Goal: Information Seeking & Learning: Check status

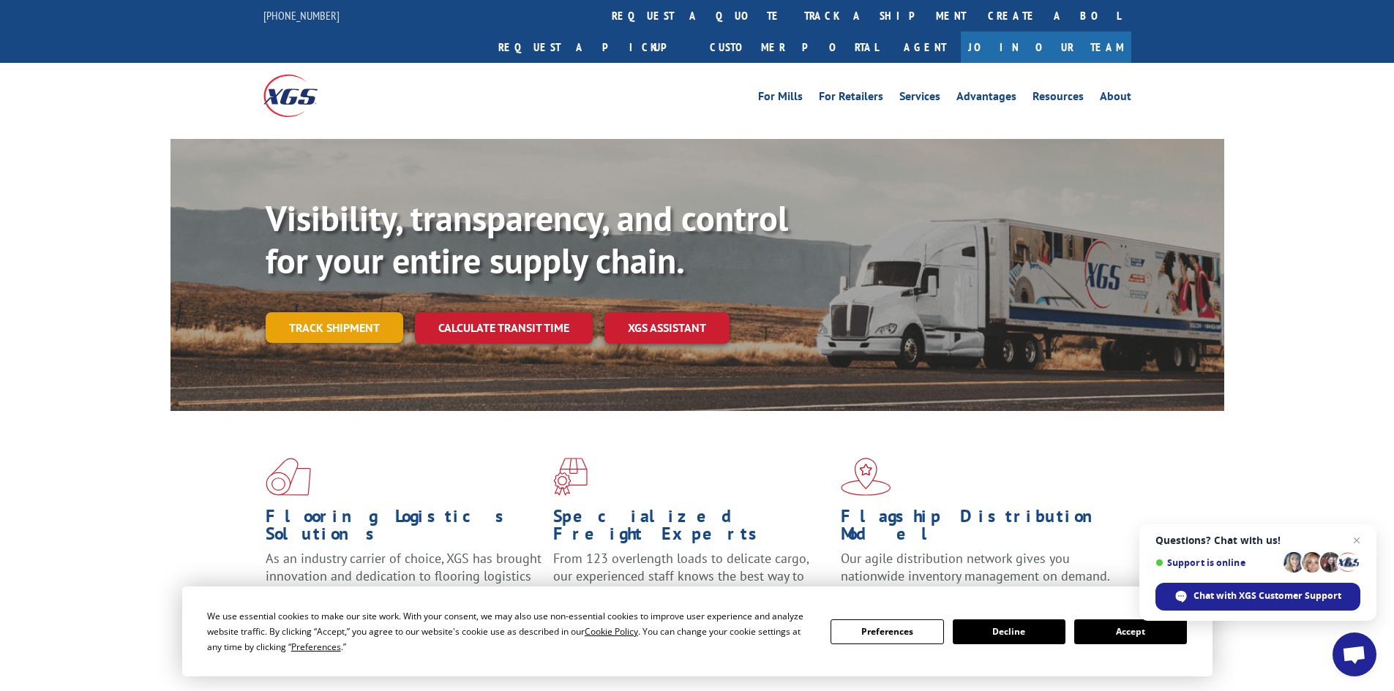
click at [391, 312] on link "Track shipment" at bounding box center [335, 327] width 138 height 31
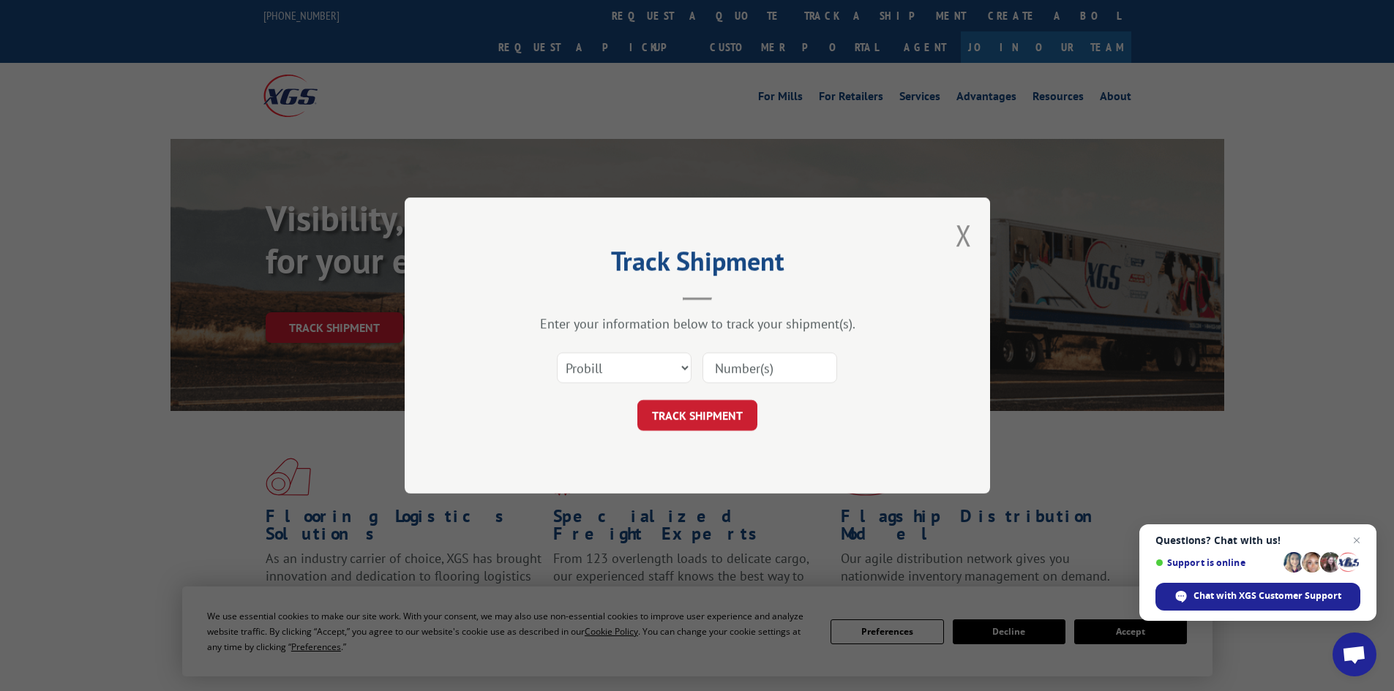
click at [729, 380] on input at bounding box center [769, 368] width 135 height 31
paste input "17009468"
type input "17009468"
click at [699, 425] on button "TRACK SHIPMENT" at bounding box center [697, 415] width 120 height 31
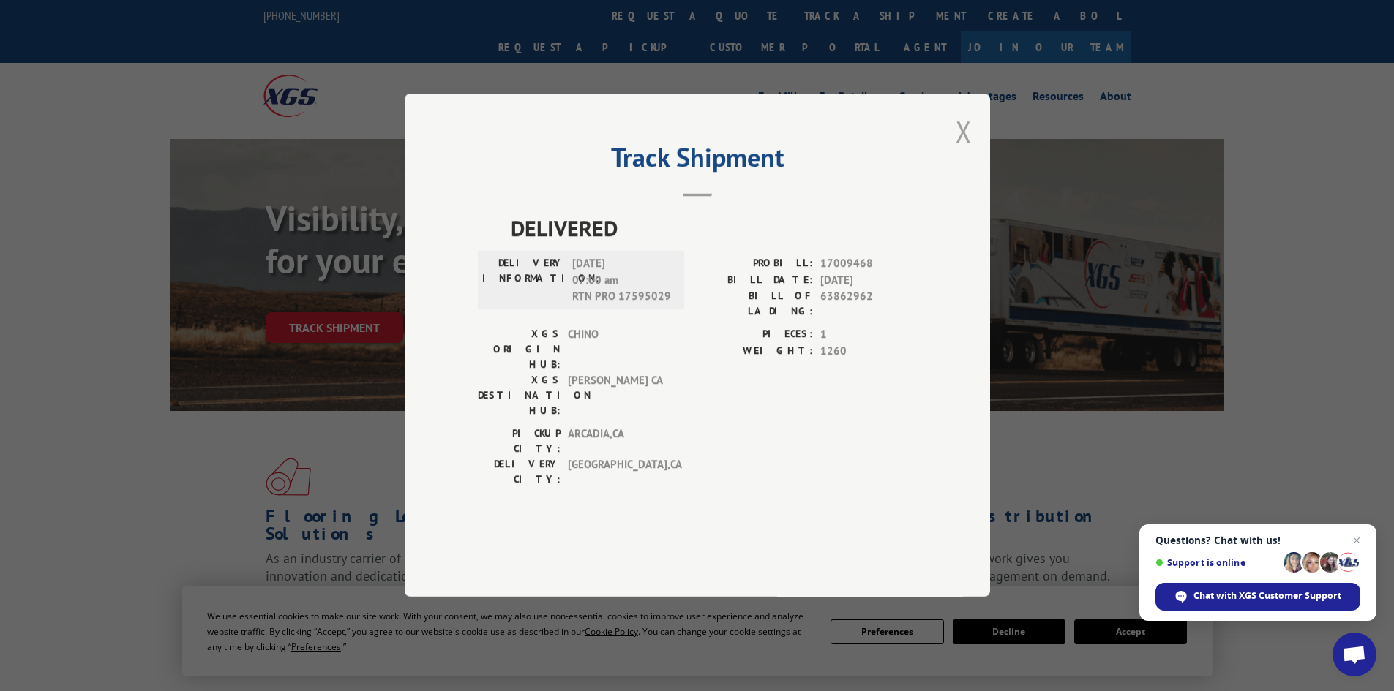
click at [962, 151] on button "Close modal" at bounding box center [963, 131] width 16 height 39
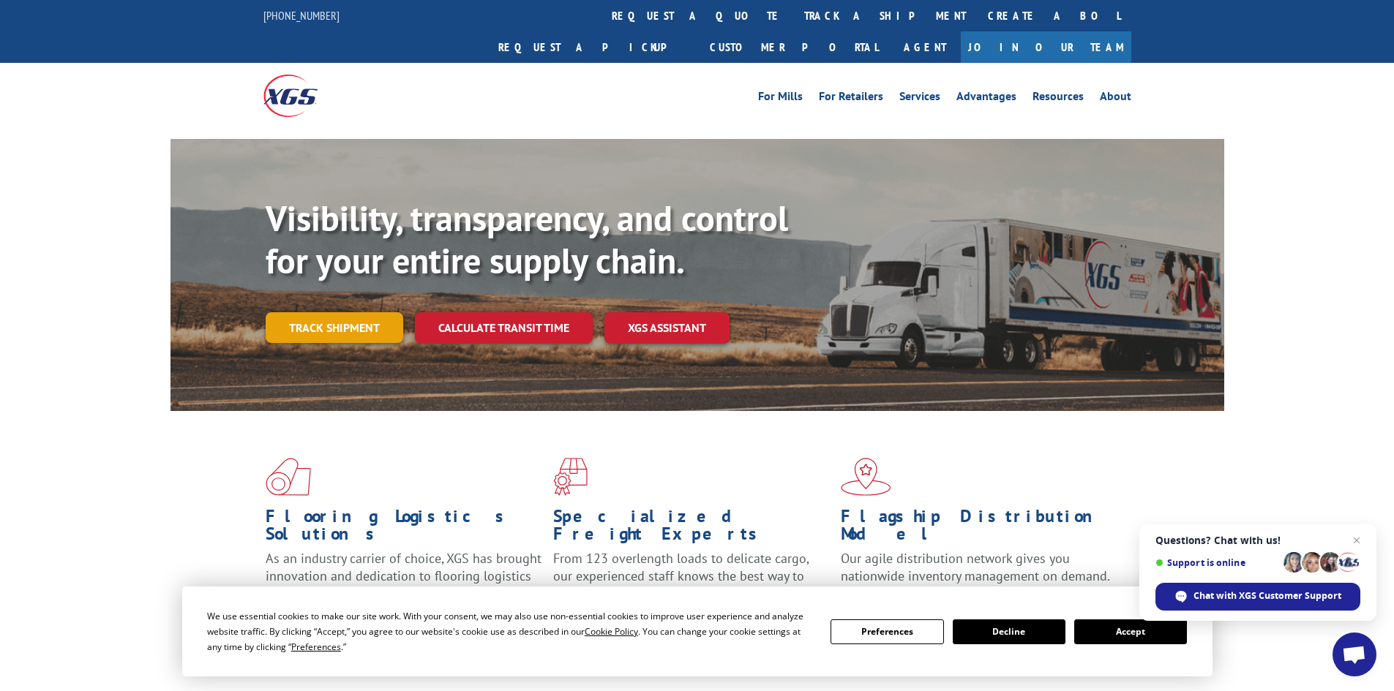
click at [346, 312] on link "Track shipment" at bounding box center [335, 327] width 138 height 31
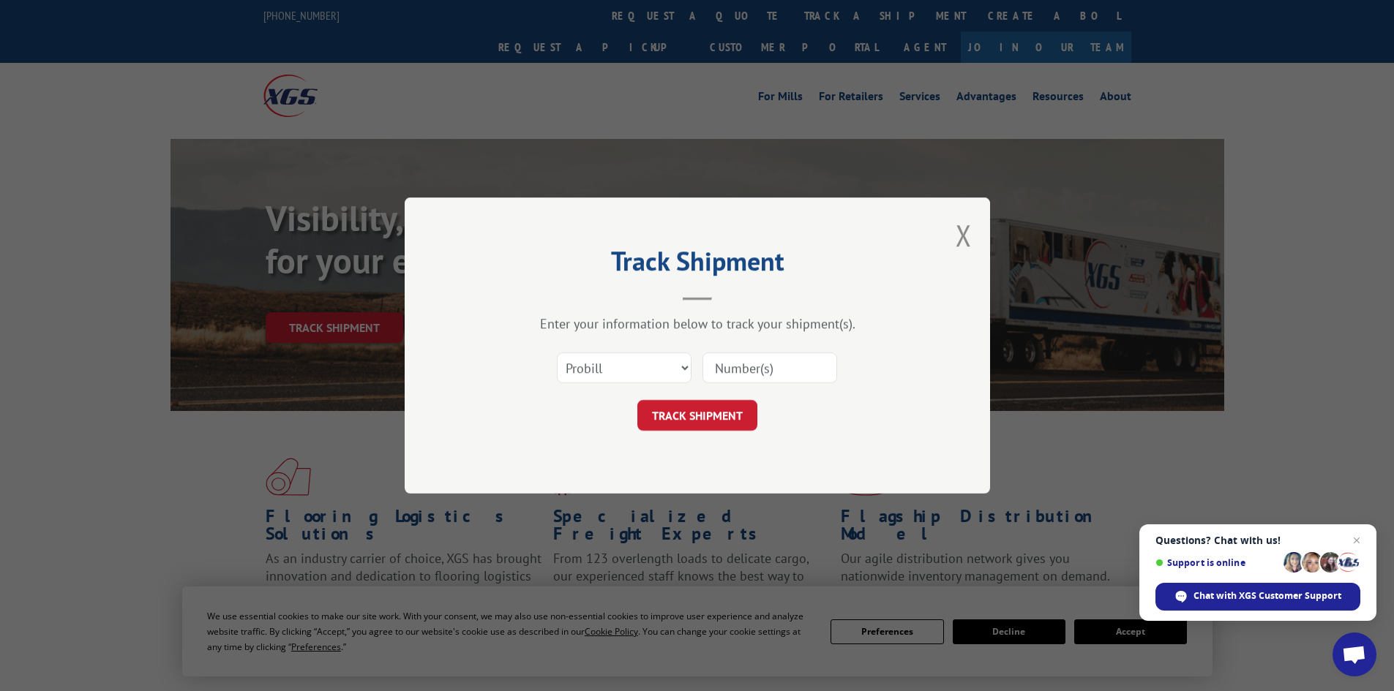
click at [735, 377] on input at bounding box center [769, 368] width 135 height 31
type input "17409457"
click at [682, 420] on button "TRACK SHIPMENT" at bounding box center [697, 415] width 120 height 31
